Goal: Task Accomplishment & Management: Manage account settings

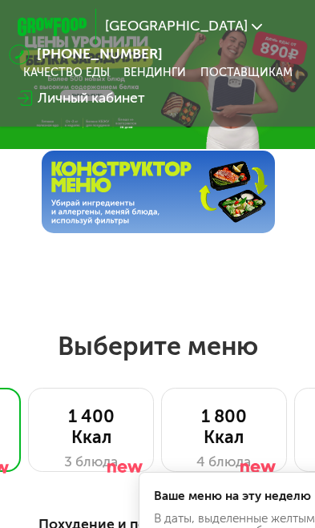
click at [110, 96] on div "Личный кабинет" at bounding box center [91, 98] width 107 height 21
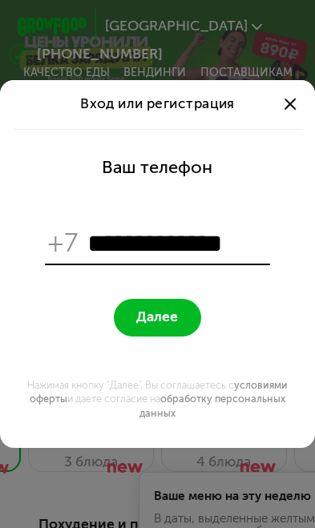
type input "**********"
click at [163, 312] on span "Далее" at bounding box center [157, 317] width 42 height 17
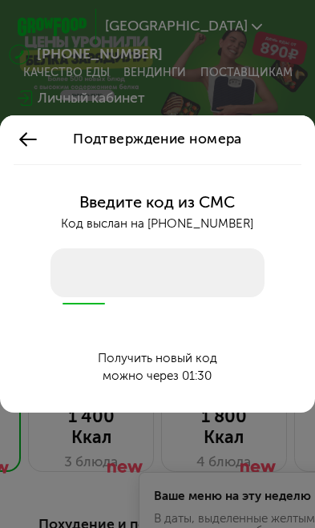
click at [183, 278] on input "number" at bounding box center [156, 272] width 213 height 49
type input "****"
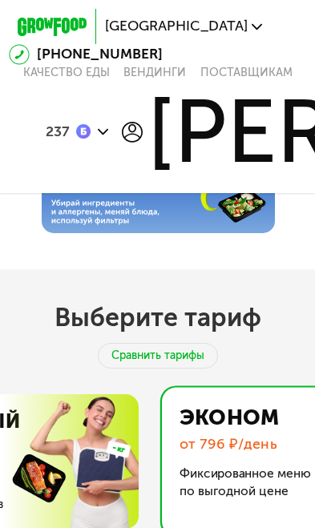
click at [134, 134] on icon at bounding box center [132, 132] width 21 height 21
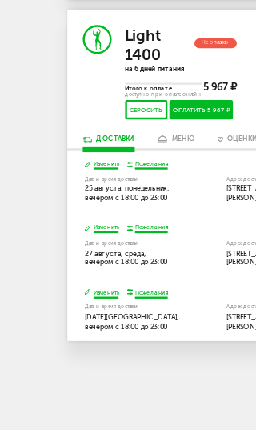
click at [0, 83] on html "Москва 8 (800) 555-21-78 Перезвоните мне поставщикам Меню и цены Отзывы FAQ 237…" at bounding box center [128, 215] width 256 height 430
click at [86, 235] on button "Изменить" at bounding box center [93, 236] width 14 height 3
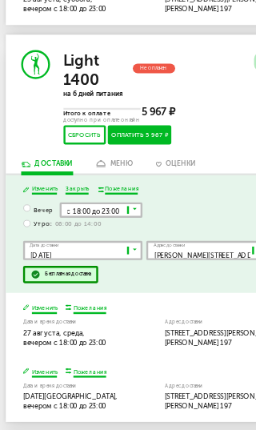
click at [86, 260] on input "Search for option" at bounding box center [111, 263] width 50 height 6
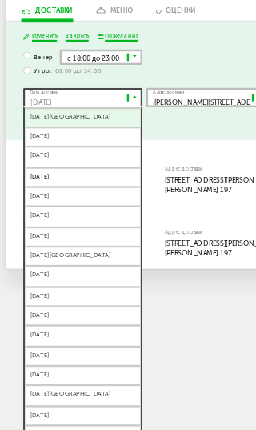
click at [86, 300] on span "26 августа, вторник" at bounding box center [110, 303] width 48 height 7
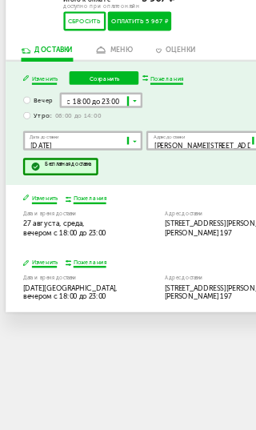
click at [105, 235] on button "Сохранить" at bounding box center [119, 238] width 29 height 6
